Goal: Navigation & Orientation: Understand site structure

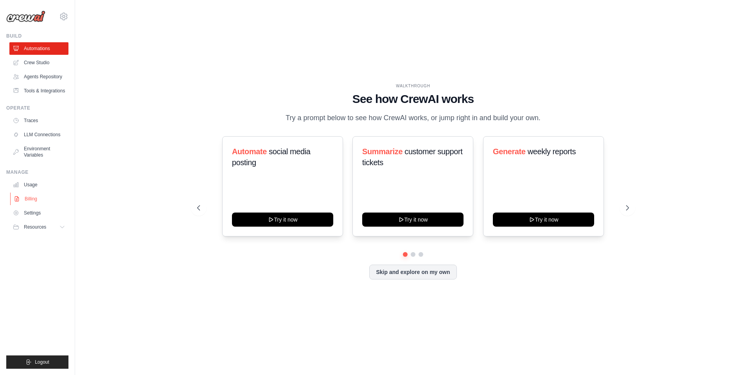
click at [29, 202] on link "Billing" at bounding box center [39, 199] width 59 height 13
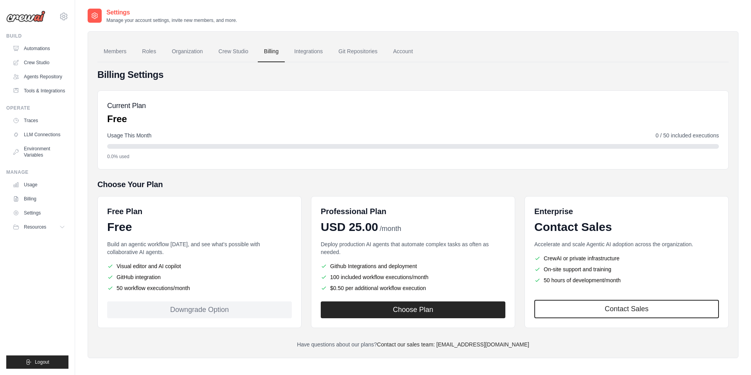
click at [31, 199] on link "Billing" at bounding box center [38, 199] width 59 height 13
click at [32, 209] on link "Settings" at bounding box center [39, 213] width 59 height 13
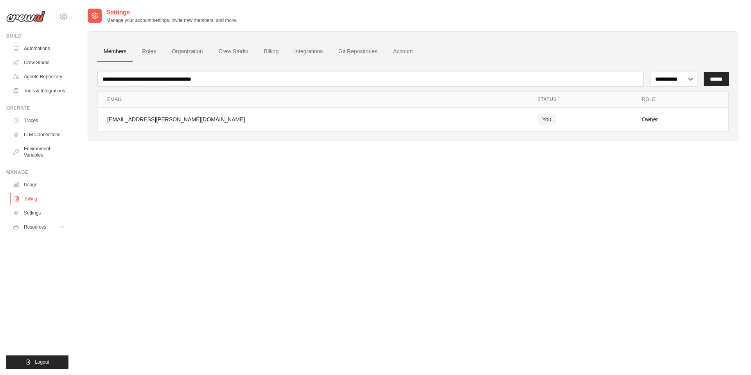
click at [32, 199] on link "Billing" at bounding box center [39, 199] width 59 height 13
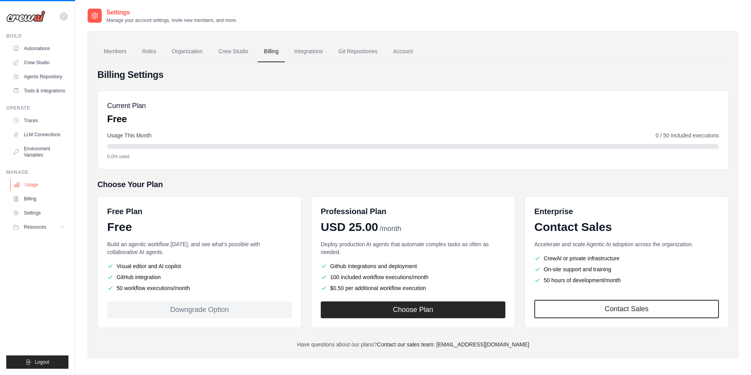
click at [32, 186] on link "Usage" at bounding box center [39, 184] width 59 height 13
click at [38, 155] on link "Environment Variables" at bounding box center [39, 151] width 59 height 19
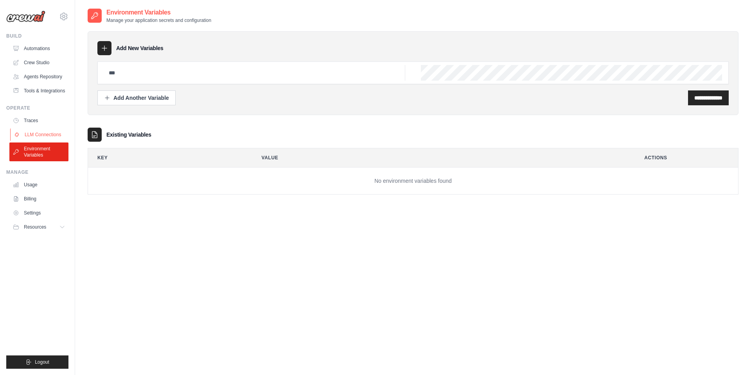
click at [45, 134] on link "LLM Connections" at bounding box center [39, 134] width 59 height 13
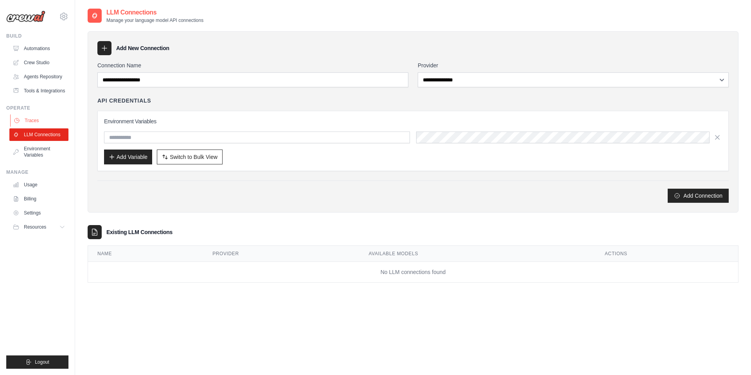
click at [41, 121] on link "Traces" at bounding box center [39, 120] width 59 height 13
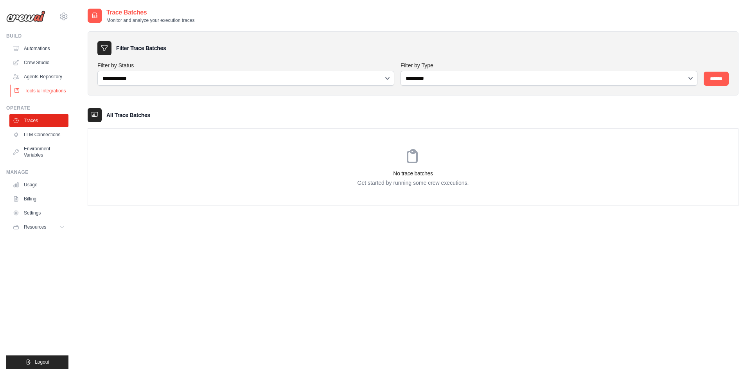
click at [47, 94] on link "Tools & Integrations" at bounding box center [39, 91] width 59 height 13
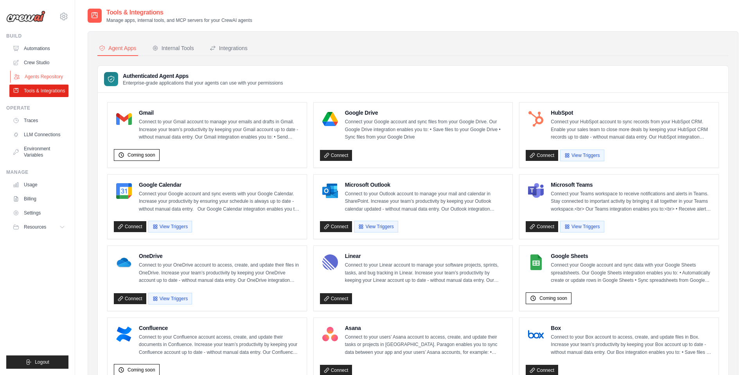
click at [49, 77] on link "Agents Repository" at bounding box center [39, 76] width 59 height 13
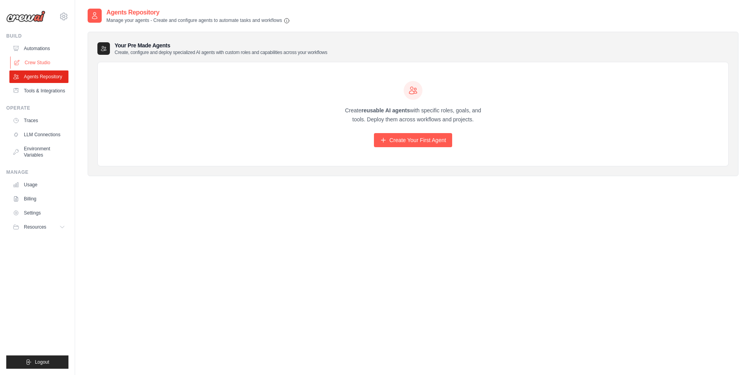
click at [49, 68] on link "Crew Studio" at bounding box center [39, 62] width 59 height 13
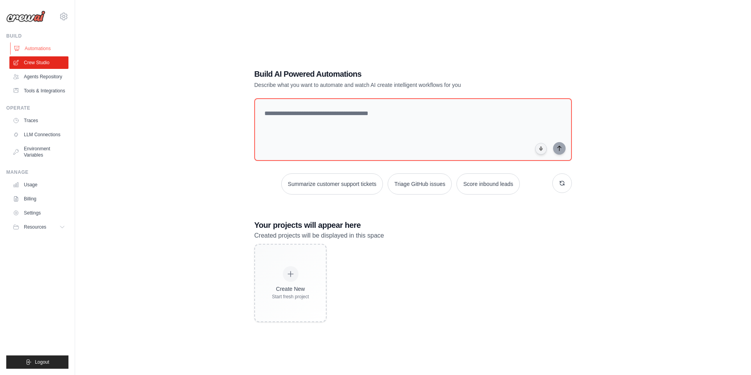
click at [50, 50] on link "Automations" at bounding box center [39, 48] width 59 height 13
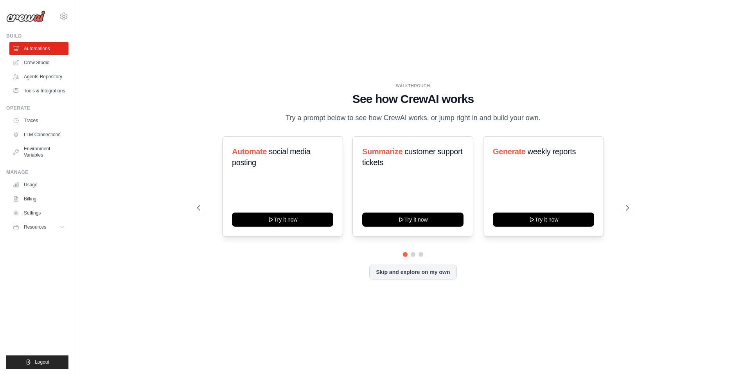
click at [41, 79] on link "Agents Repository" at bounding box center [38, 76] width 59 height 13
click at [40, 89] on link "Tools & Integrations" at bounding box center [39, 91] width 59 height 13
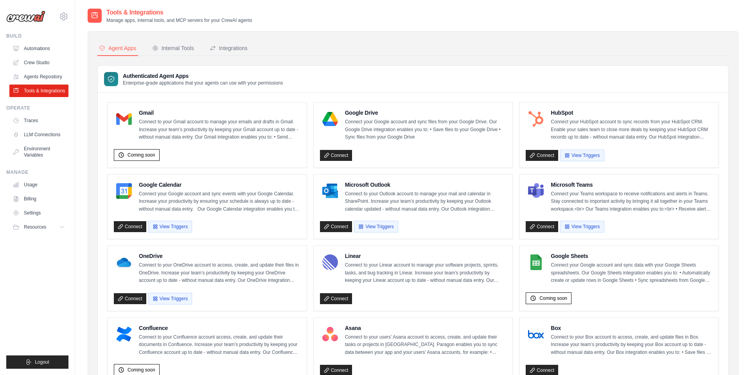
click at [32, 126] on link "Traces" at bounding box center [38, 120] width 59 height 13
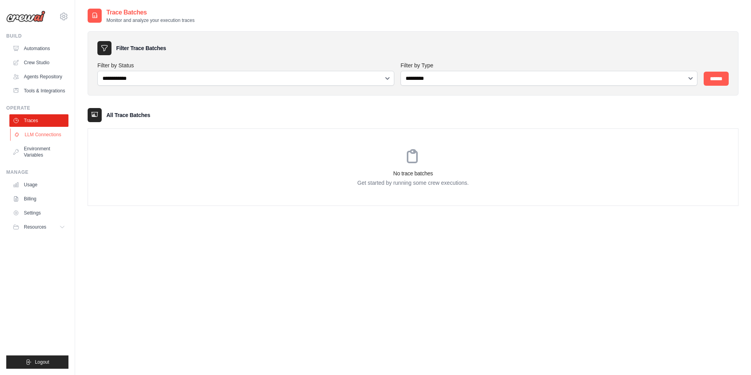
click at [38, 140] on link "LLM Connections" at bounding box center [39, 134] width 59 height 13
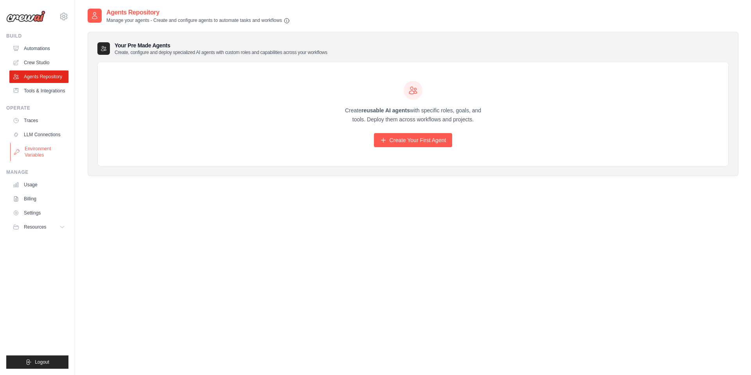
click at [36, 151] on link "Environment Variables" at bounding box center [39, 151] width 59 height 19
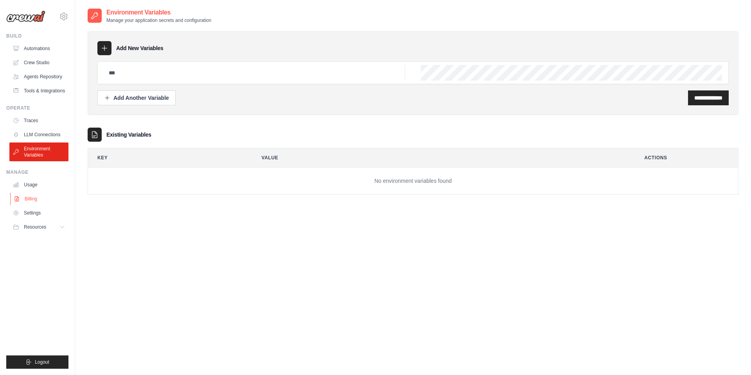
click at [32, 196] on link "Billing" at bounding box center [39, 199] width 59 height 13
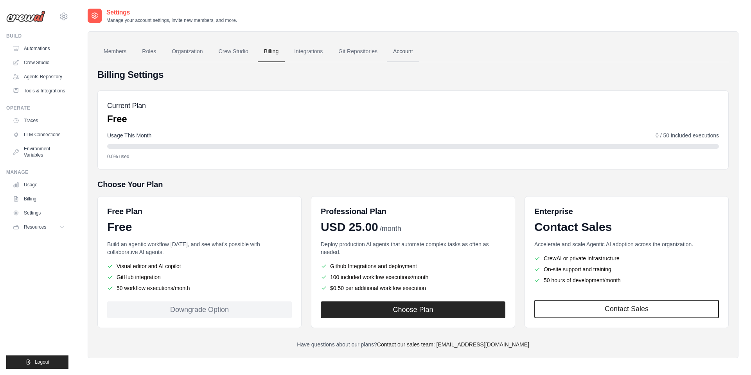
click at [396, 49] on link "Account" at bounding box center [403, 51] width 32 height 21
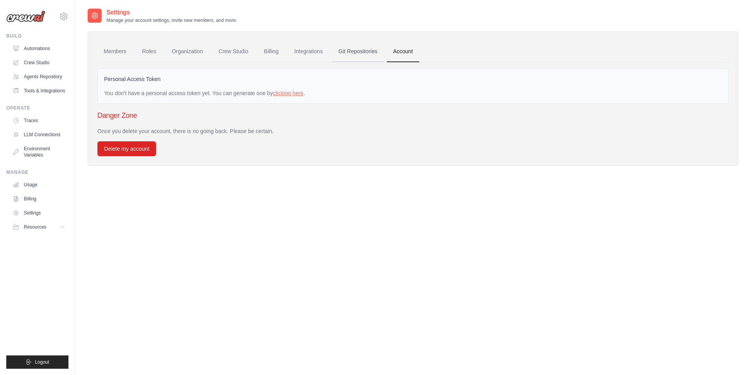
click at [360, 50] on link "Git Repositories" at bounding box center [358, 51] width 52 height 21
click at [144, 52] on link "Roles" at bounding box center [149, 51] width 27 height 21
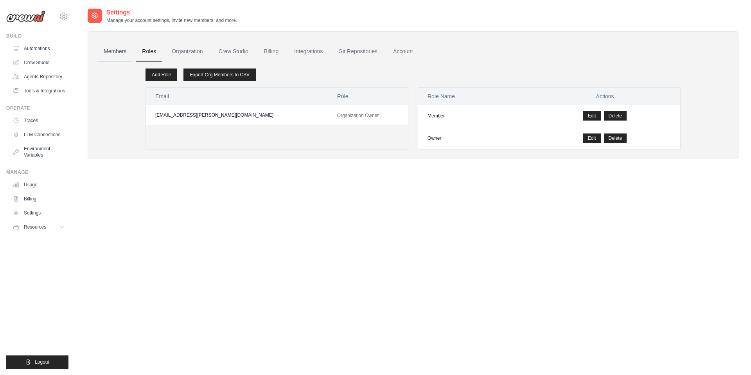
click at [120, 55] on link "Members" at bounding box center [114, 51] width 35 height 21
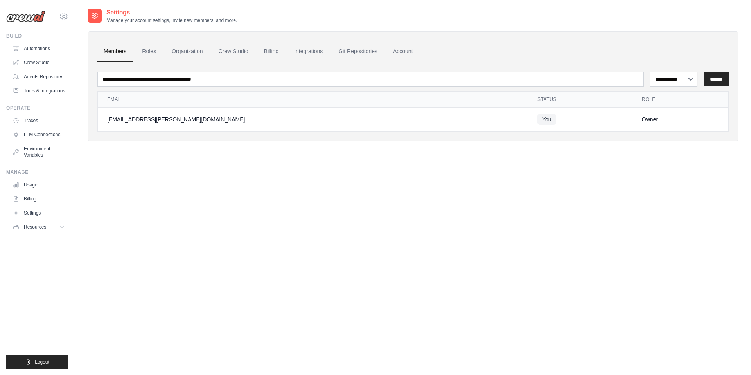
click at [211, 52] on ul "Members Roles Organization Crew Studio Billing Integrations Git Repositories Ac…" at bounding box center [413, 51] width 632 height 21
click at [191, 53] on link "Organization" at bounding box center [187, 51] width 43 height 21
click at [233, 52] on link "Crew Studio" at bounding box center [233, 51] width 42 height 21
click at [235, 47] on link "Crew Studio" at bounding box center [233, 51] width 42 height 21
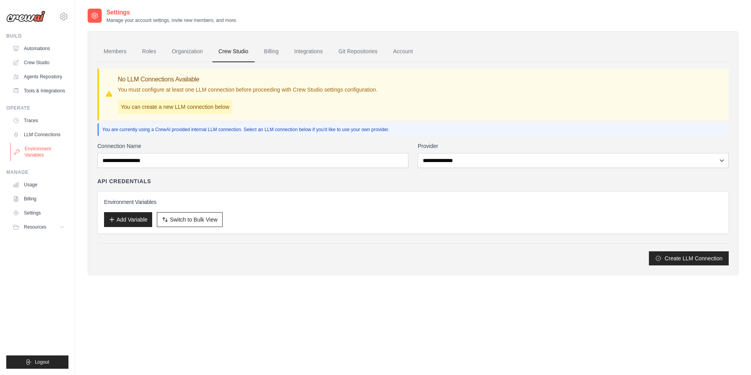
click at [53, 146] on link "Environment Variables" at bounding box center [39, 151] width 59 height 19
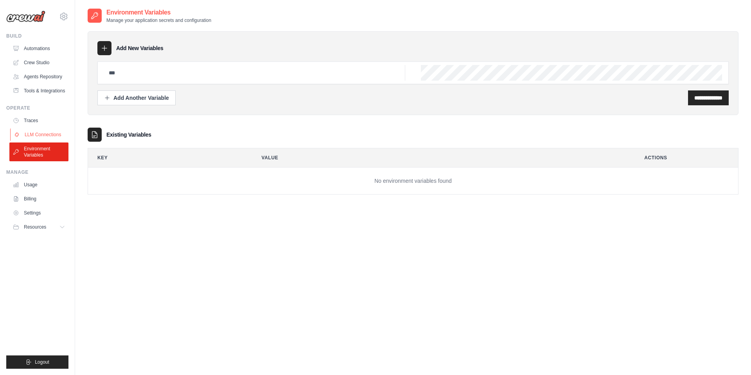
click at [44, 134] on link "LLM Connections" at bounding box center [39, 134] width 59 height 13
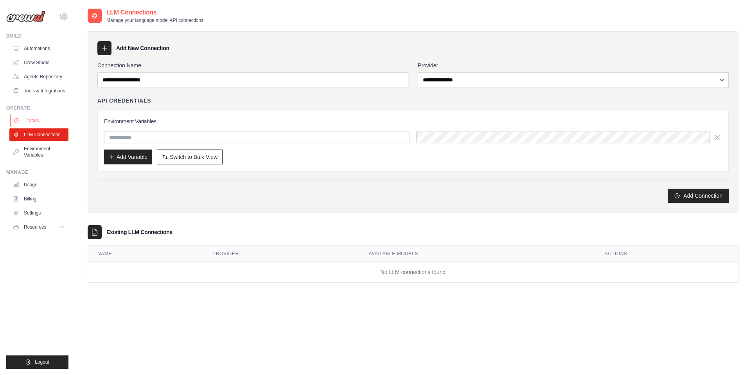
click at [40, 119] on link "Traces" at bounding box center [39, 120] width 59 height 13
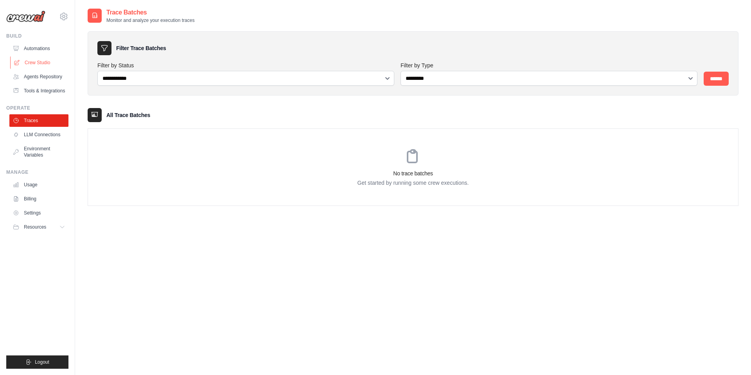
click at [40, 68] on link "Crew Studio" at bounding box center [39, 62] width 59 height 13
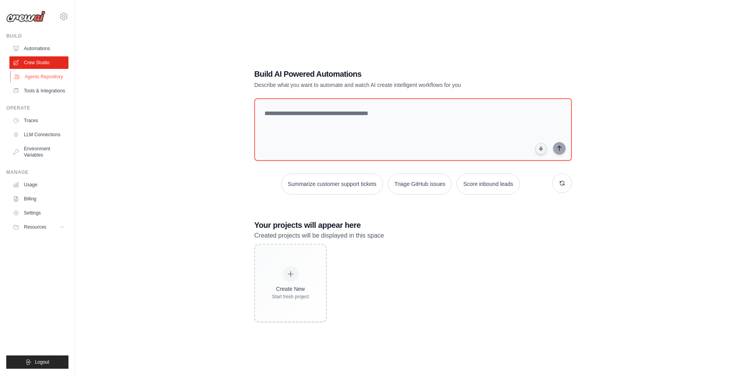
click at [41, 77] on link "Agents Repository" at bounding box center [39, 76] width 59 height 13
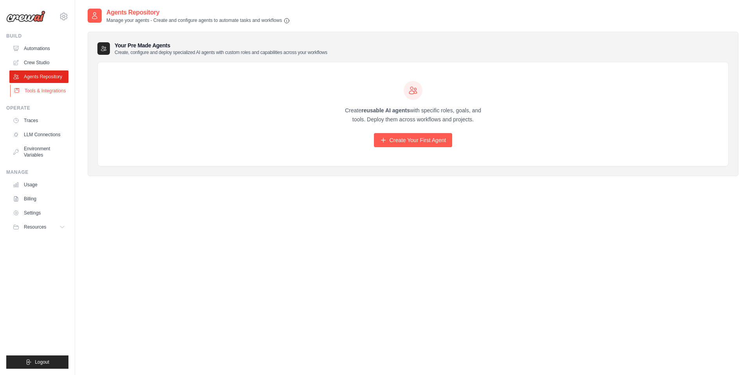
click at [40, 87] on link "Tools & Integrations" at bounding box center [39, 91] width 59 height 13
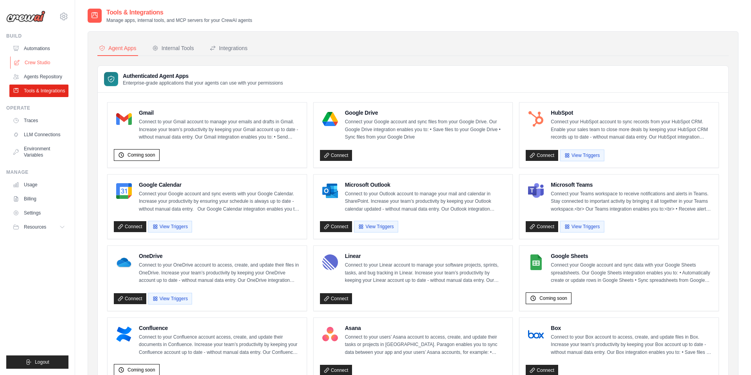
click at [46, 63] on link "Crew Studio" at bounding box center [39, 62] width 59 height 13
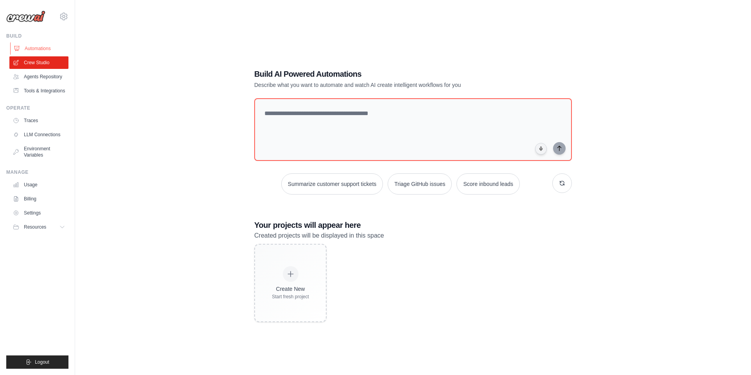
click at [47, 51] on link "Automations" at bounding box center [39, 48] width 59 height 13
